Goal: Task Accomplishment & Management: Use online tool/utility

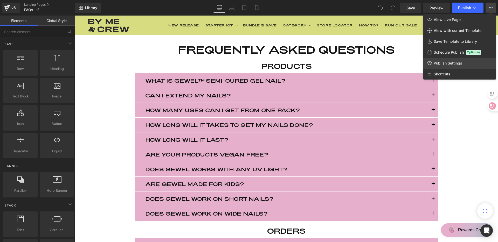
click at [460, 62] on span "Publish Settings" at bounding box center [448, 63] width 29 height 5
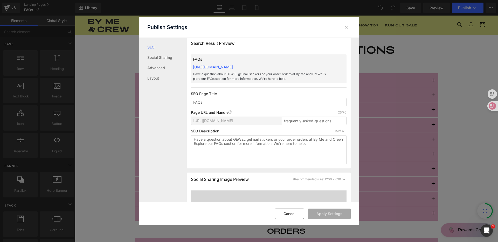
scroll to position [6, 0]
click at [310, 145] on textarea "Have a question about GEWEL gel nail stickers or your order orders at By Me and…" at bounding box center [269, 149] width 156 height 29
click at [297, 120] on input "frequently-asked-questions" at bounding box center [314, 121] width 65 height 8
click at [274, 150] on textarea "Have a question about GEWEL gel nail stickers or your order orders at By Me and…" at bounding box center [269, 149] width 156 height 29
click at [286, 210] on button "Cancel" at bounding box center [289, 214] width 29 height 10
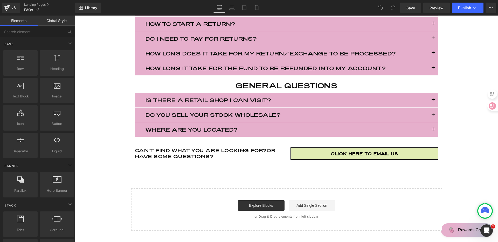
scroll to position [594, 0]
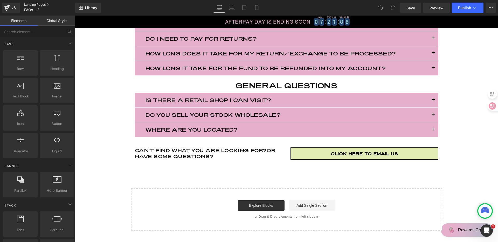
click at [41, 5] on link "Landing Pages" at bounding box center [49, 5] width 51 height 4
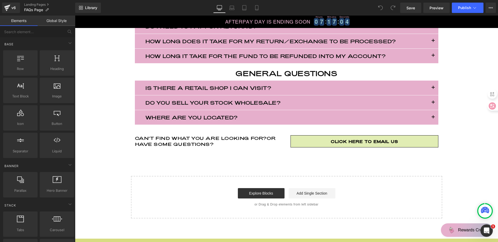
scroll to position [606, 0]
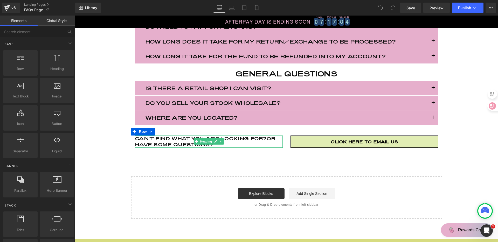
click at [175, 140] on h3 "Can't find what you are looking for? Or have some questions?" at bounding box center [209, 142] width 148 height 12
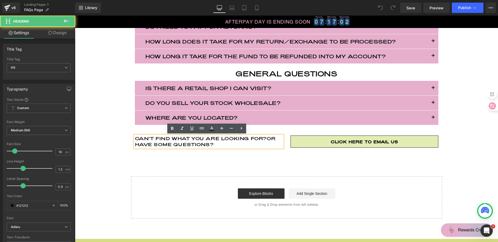
click at [166, 142] on span "Or have some questions?" at bounding box center [205, 142] width 141 height 12
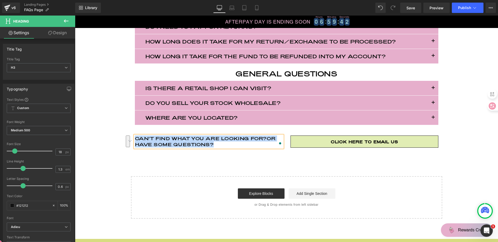
click at [192, 138] on h3 "Can't find what you are looking for? Or have some questions?" at bounding box center [209, 142] width 148 height 12
drag, startPoint x: 213, startPoint y: 145, endPoint x: 134, endPoint y: 137, distance: 79.8
click at [135, 137] on h3 "Can't find what you are looking for? Or have some questions?" at bounding box center [209, 142] width 148 height 12
copy h3 "Can't find what you are looking for? Or have some questions?"
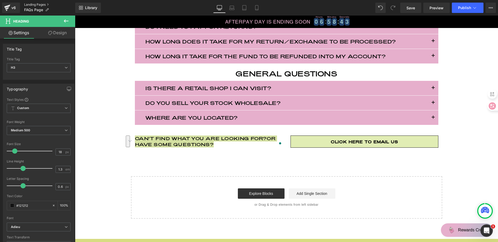
drag, startPoint x: 40, startPoint y: 4, endPoint x: 195, endPoint y: 58, distance: 164.4
click at [40, 4] on link "Landing Pages" at bounding box center [49, 5] width 51 height 4
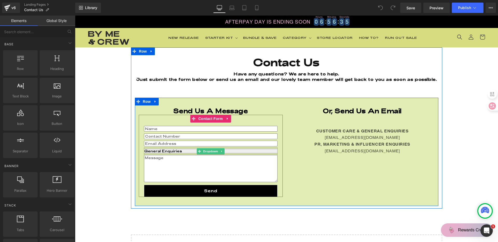
click at [249, 152] on select "General Enquiries My Order PR, Marketing & Influencer Wholesale Enquiries" at bounding box center [211, 151] width 134 height 5
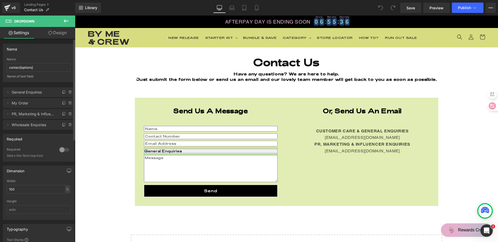
click at [32, 95] on span "General Enquiries" at bounding box center [34, 92] width 44 height 10
click at [27, 94] on span "General Enquiries" at bounding box center [34, 92] width 44 height 10
click at [10, 93] on span at bounding box center [8, 92] width 6 height 6
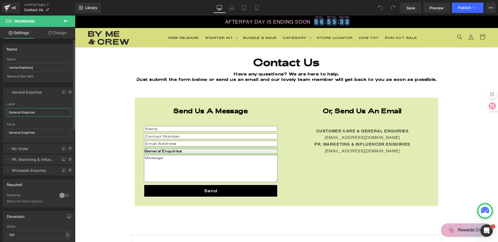
click at [38, 115] on input "General Enquiries" at bounding box center [38, 112] width 64 height 9
click at [10, 151] on span at bounding box center [8, 149] width 6 height 6
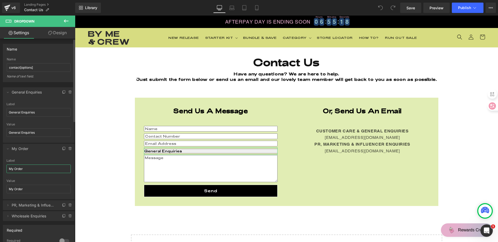
click at [32, 167] on input "My Order" at bounding box center [38, 169] width 64 height 9
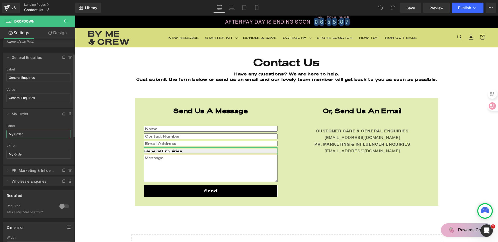
scroll to position [37, 0]
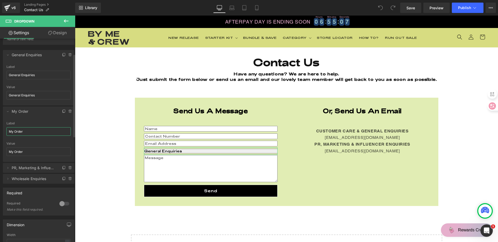
click at [32, 169] on span "PR, Marketing & Influencer" at bounding box center [34, 168] width 44 height 10
click at [10, 168] on span at bounding box center [8, 168] width 6 height 6
click at [35, 189] on input "PR, Marketing & Influencer" at bounding box center [38, 188] width 64 height 9
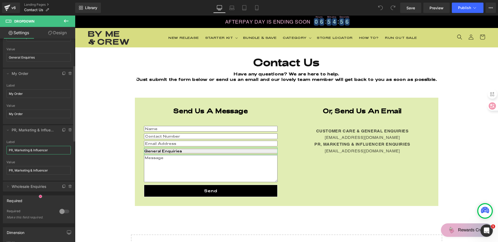
scroll to position [77, 0]
click at [28, 181] on span "Wholesale Enquiries" at bounding box center [34, 185] width 44 height 10
click at [21, 186] on span "Wholesale Enquiries" at bounding box center [34, 185] width 44 height 10
click at [10, 186] on icon at bounding box center [8, 185] width 4 height 4
click at [26, 203] on input "Wholesale Enquiries" at bounding box center [38, 205] width 64 height 9
